Goal: Task Accomplishment & Management: Use online tool/utility

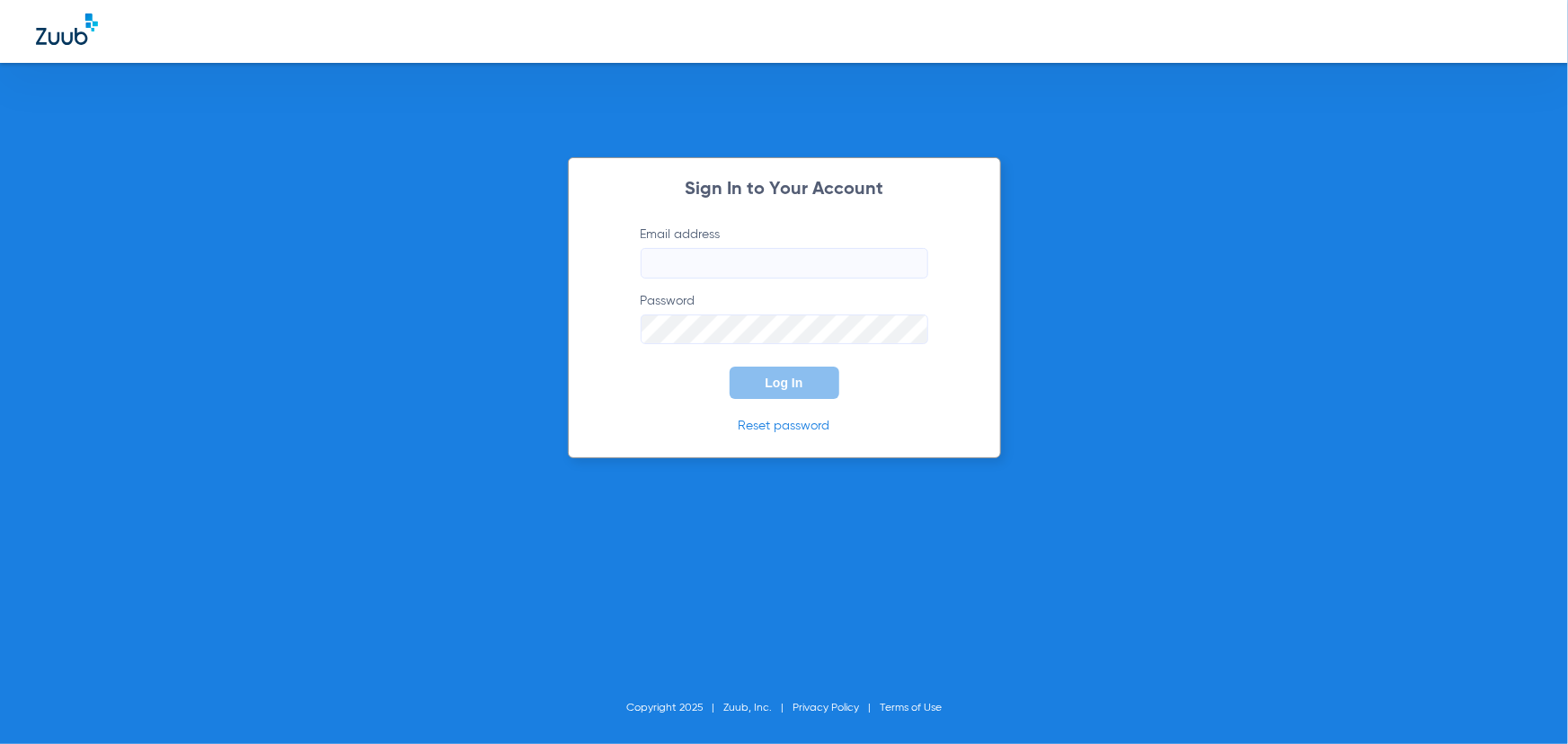
click at [680, 254] on input "Email address" at bounding box center [784, 263] width 287 height 31
type input "[EMAIL_ADDRESS][DOMAIN_NAME]"
click at [771, 383] on span "Log In" at bounding box center [784, 382] width 38 height 15
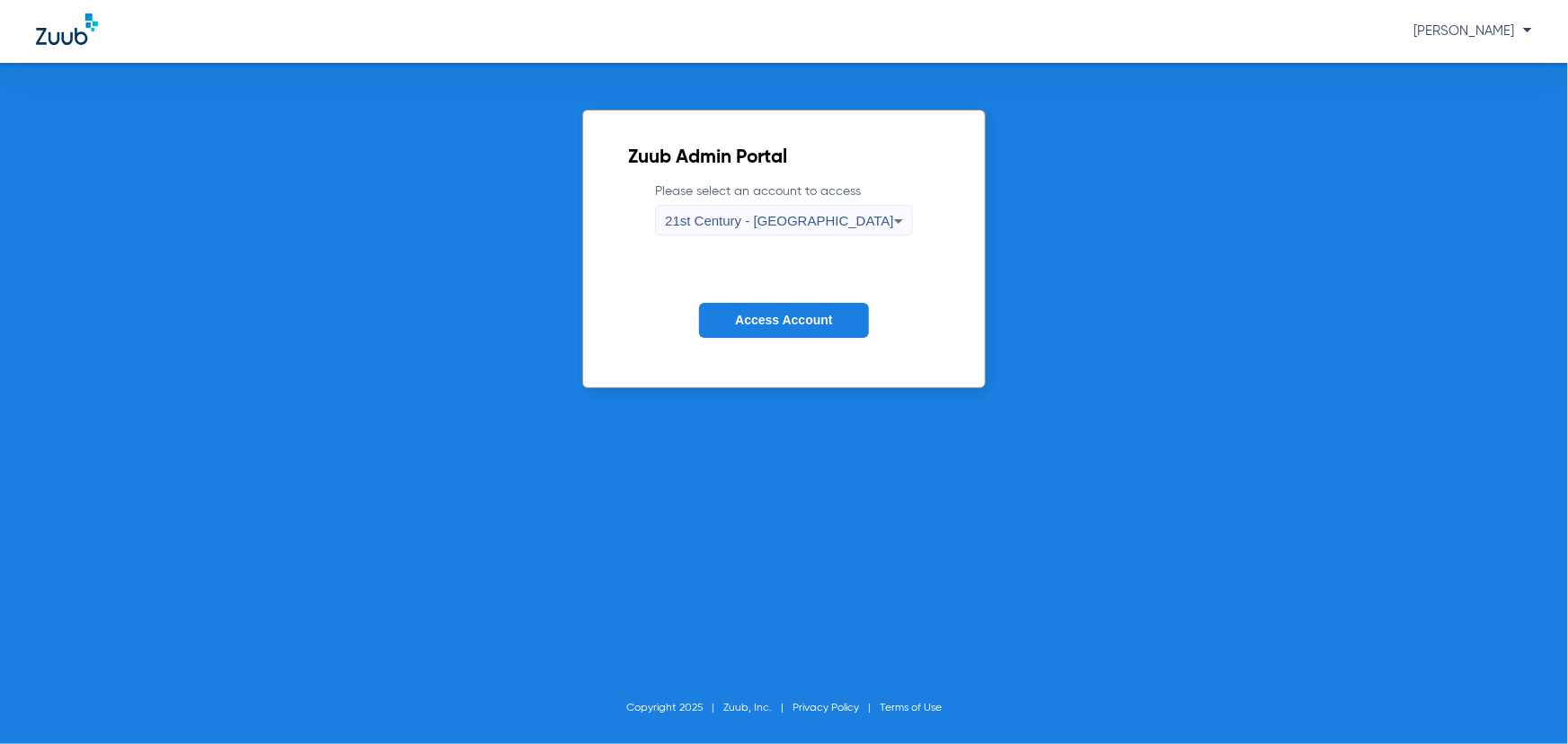
click at [774, 210] on div "21st Century - [GEOGRAPHIC_DATA]" at bounding box center [780, 221] width 229 height 31
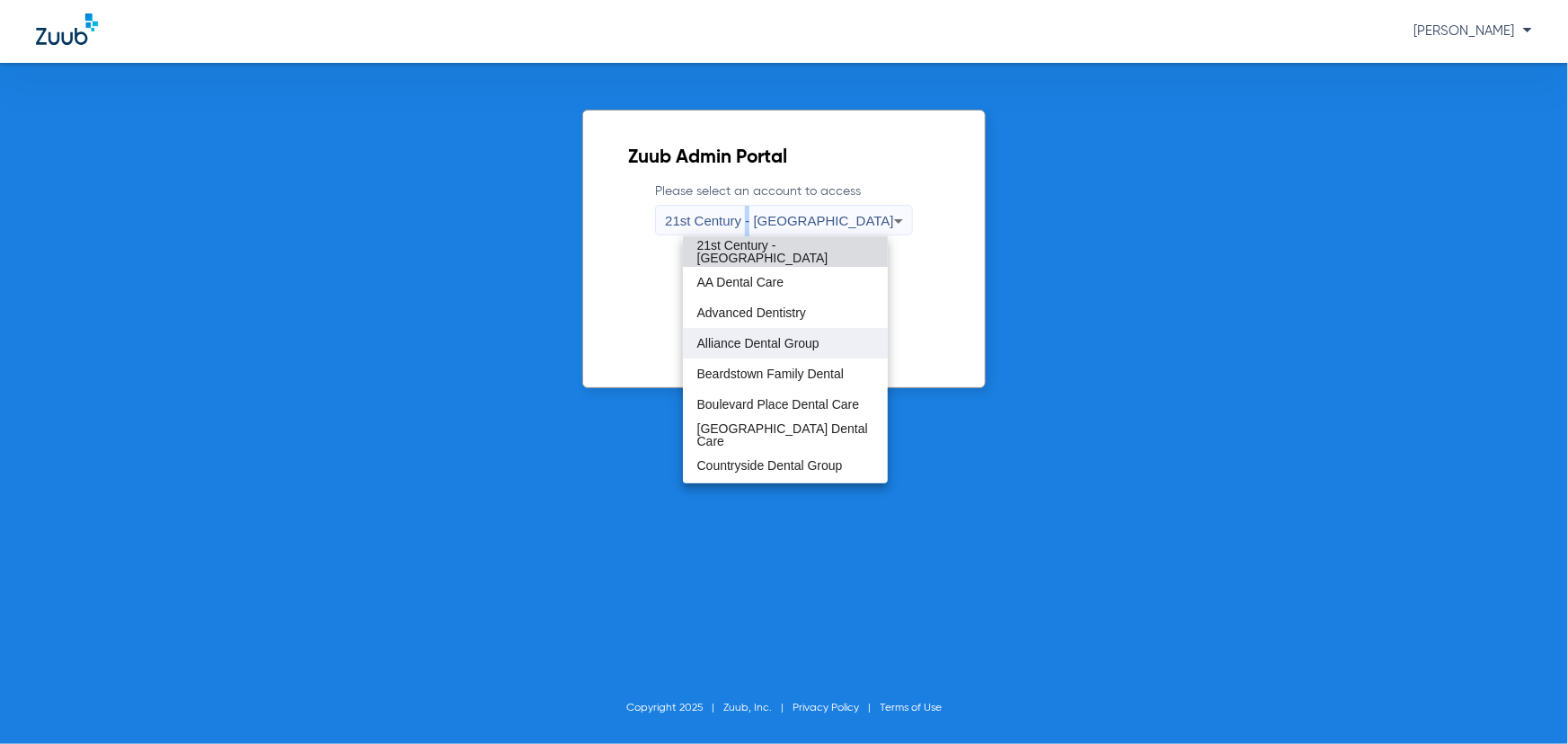
click at [731, 344] on span "Alliance Dental Group" at bounding box center [758, 343] width 122 height 13
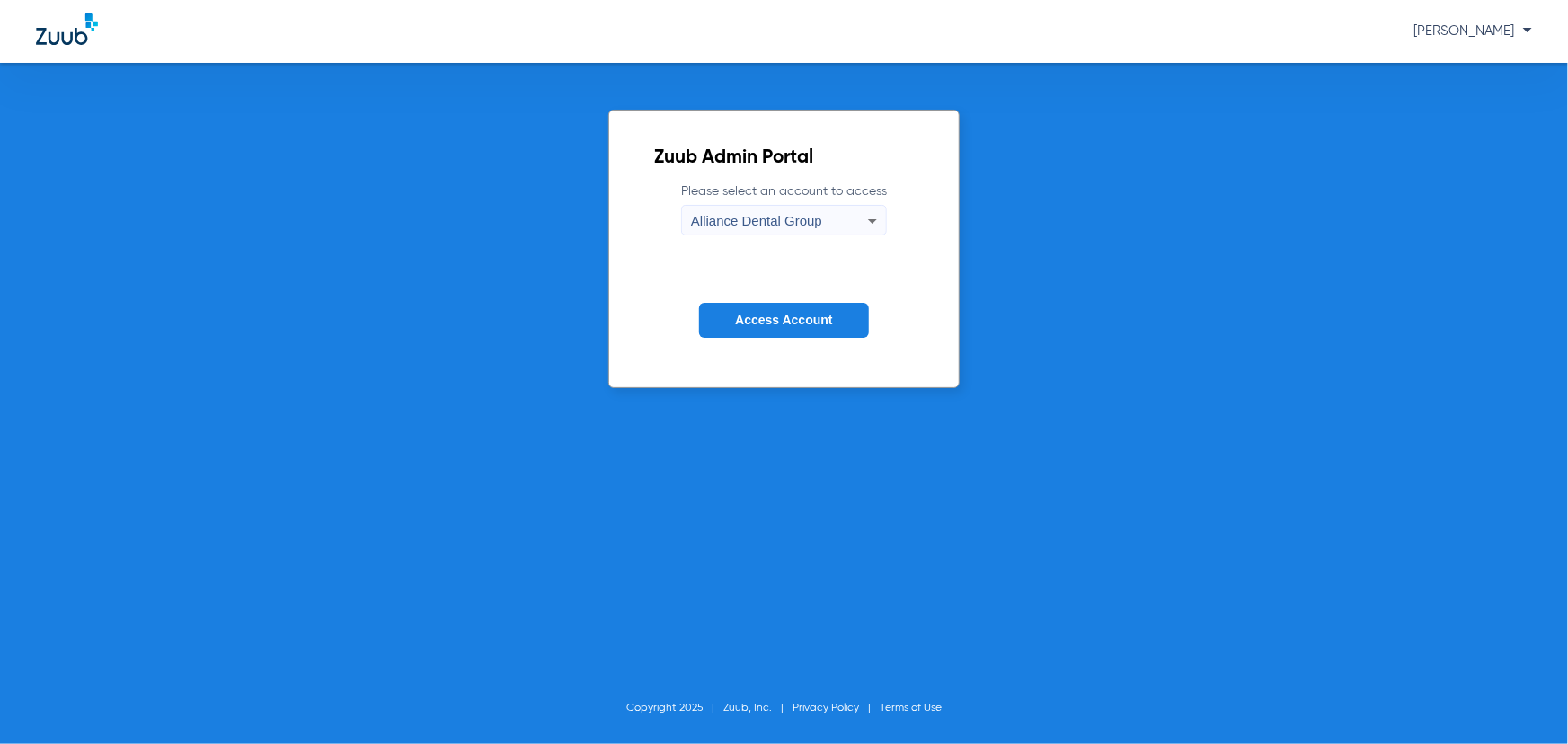
click at [744, 332] on button "Access Account" at bounding box center [784, 320] width 169 height 35
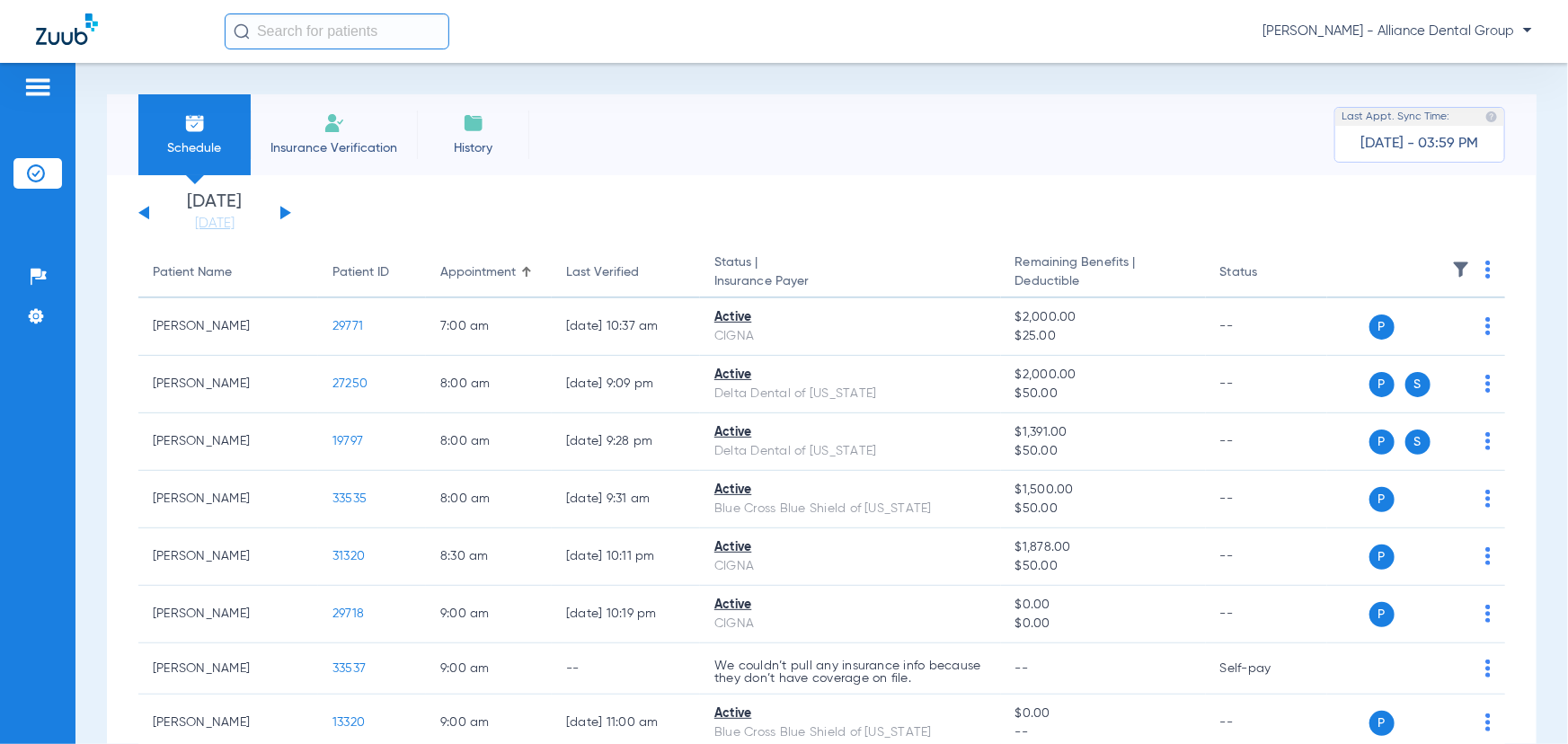
click at [296, 30] on input "text" at bounding box center [336, 32] width 225 height 36
click at [278, 26] on input "text" at bounding box center [336, 32] width 225 height 36
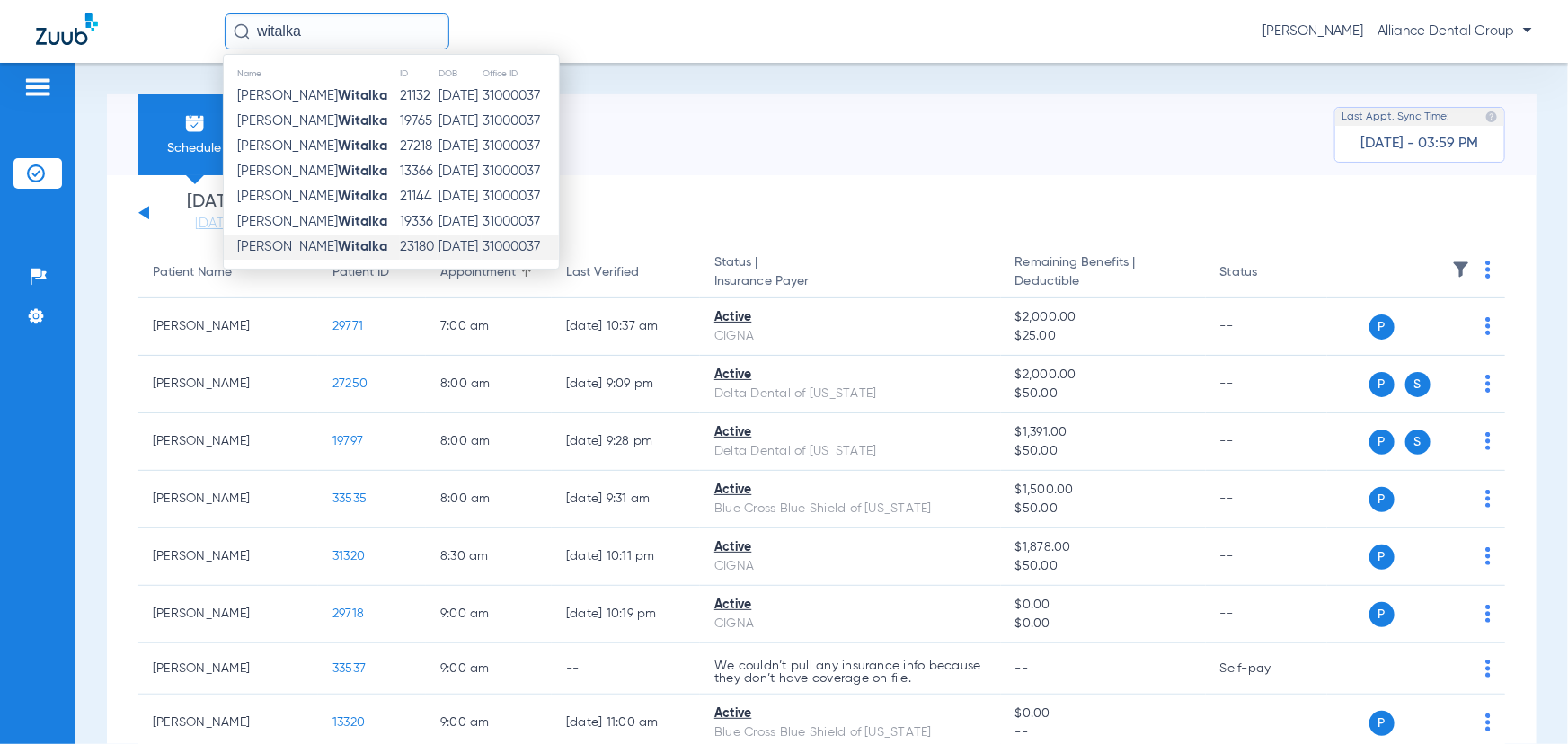
type input "witalka"
click at [309, 244] on span "[PERSON_NAME]" at bounding box center [312, 246] width 150 height 14
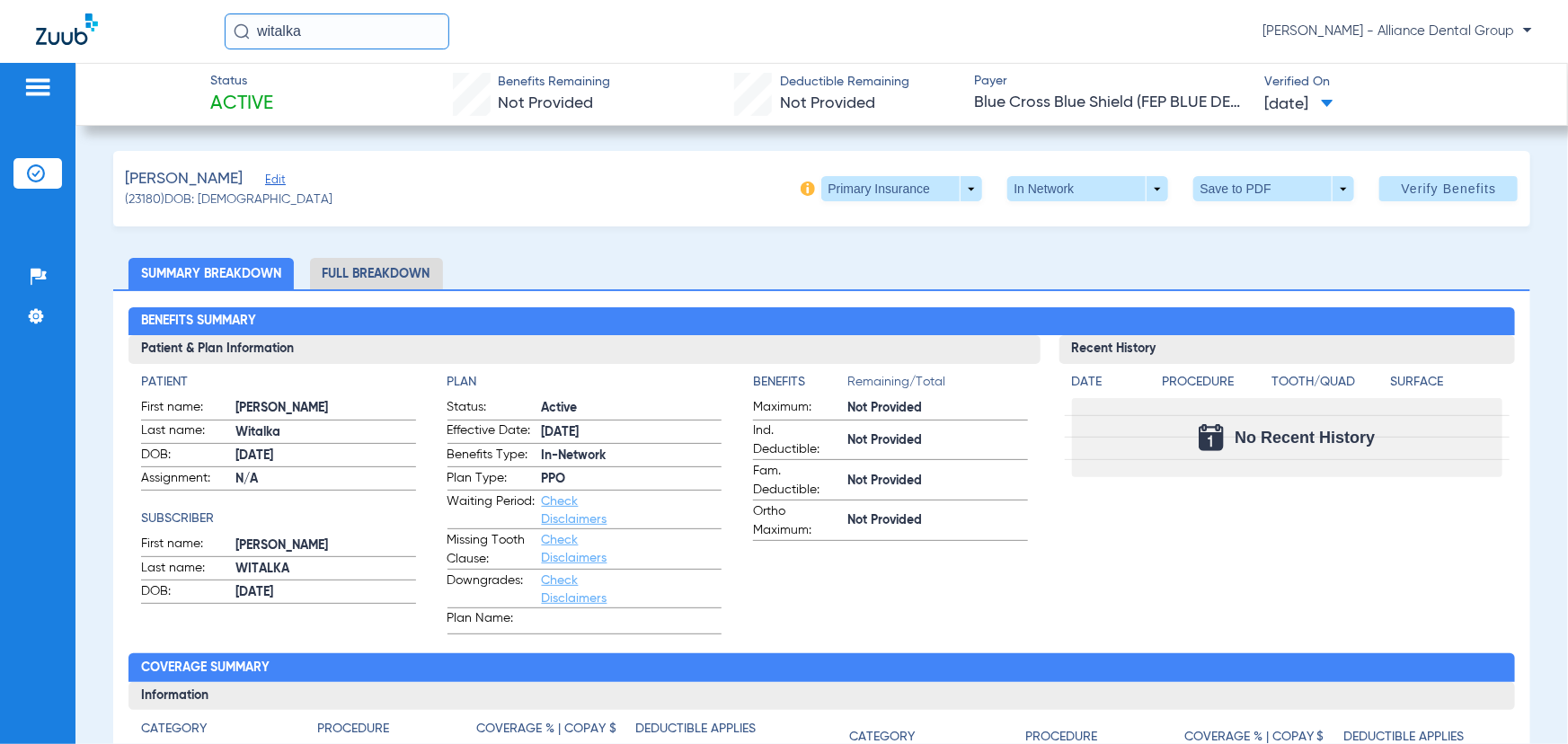
click at [405, 266] on li "Full Breakdown" at bounding box center [376, 273] width 133 height 32
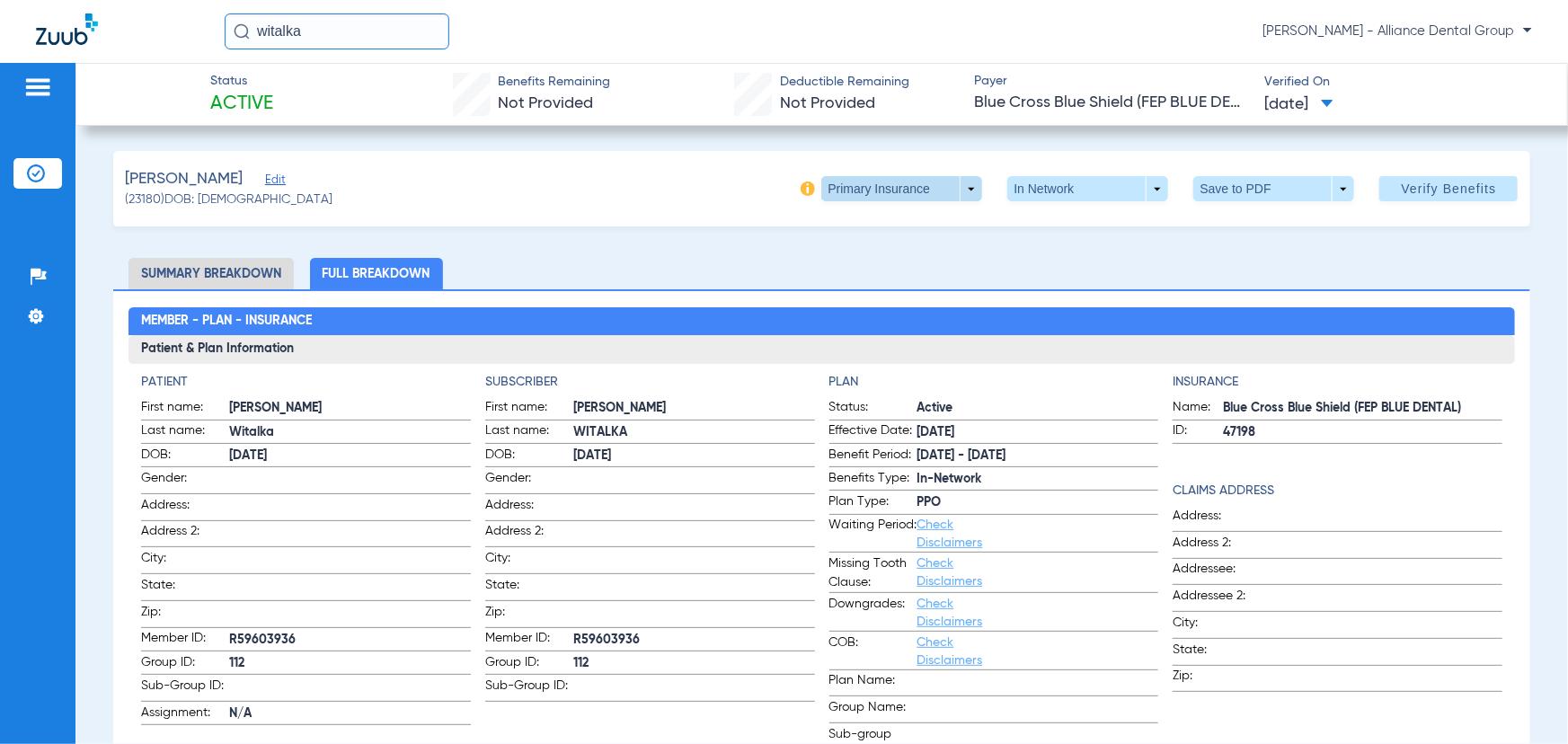
click at [963, 177] on span at bounding box center [902, 189] width 161 height 25
click at [917, 254] on span "Secondary Insurance" at bounding box center [885, 261] width 118 height 13
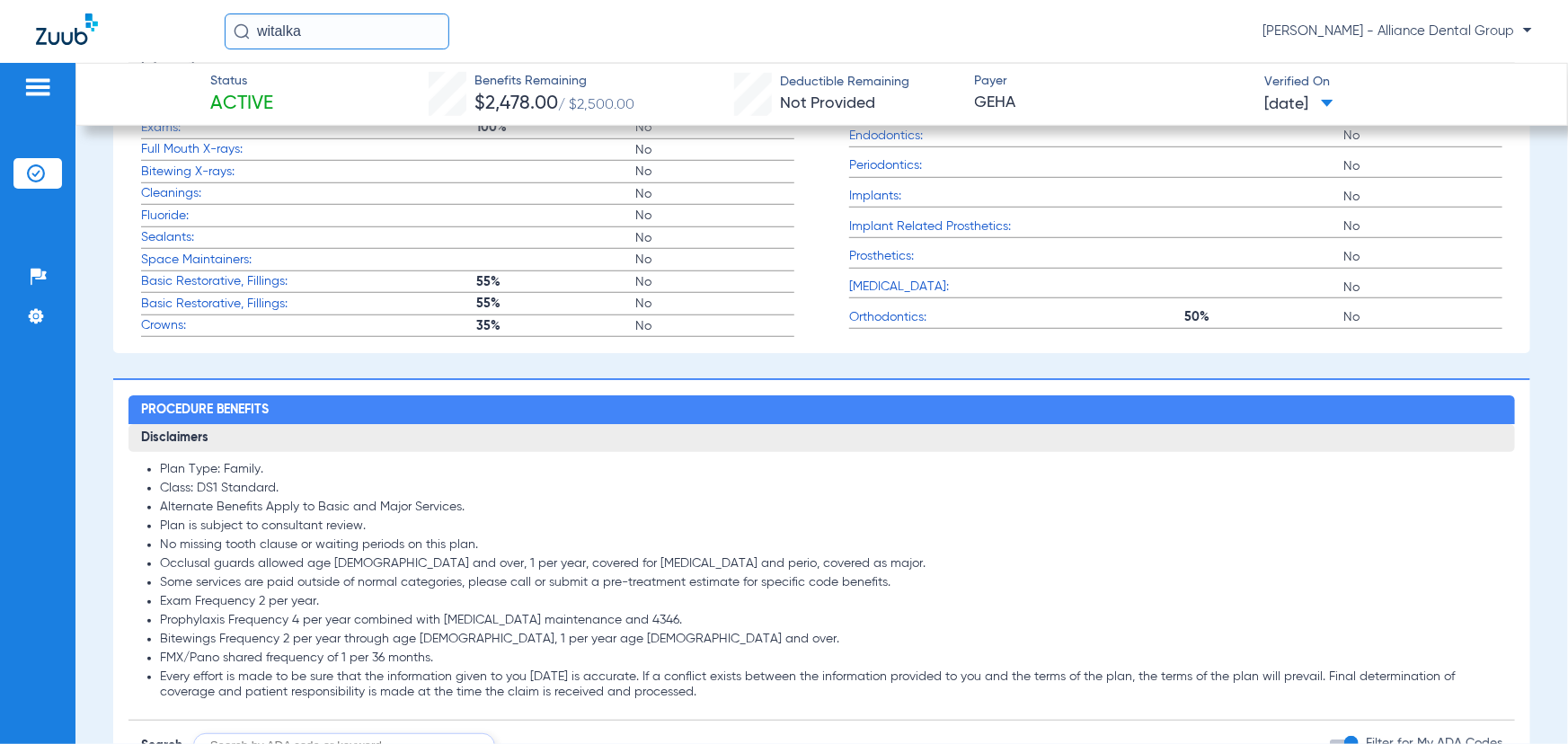
scroll to position [653, 0]
